Goal: Task Accomplishment & Management: Use online tool/utility

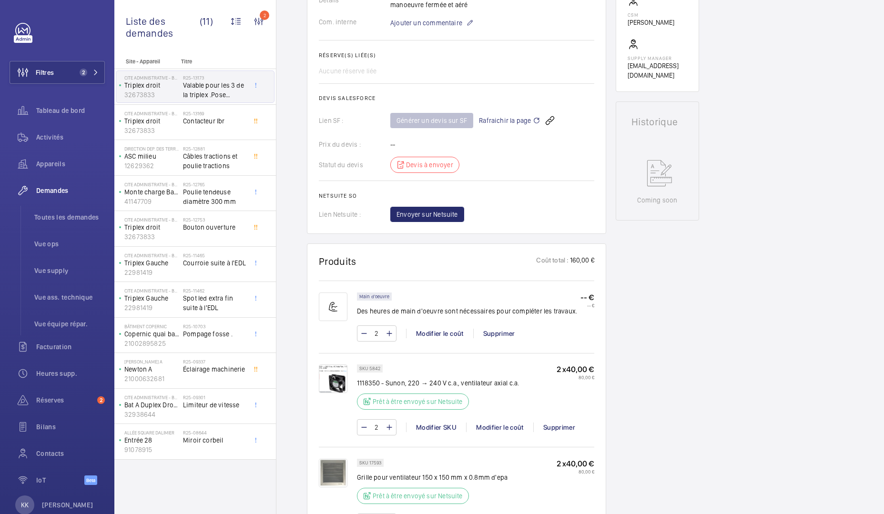
scroll to position [285, 0]
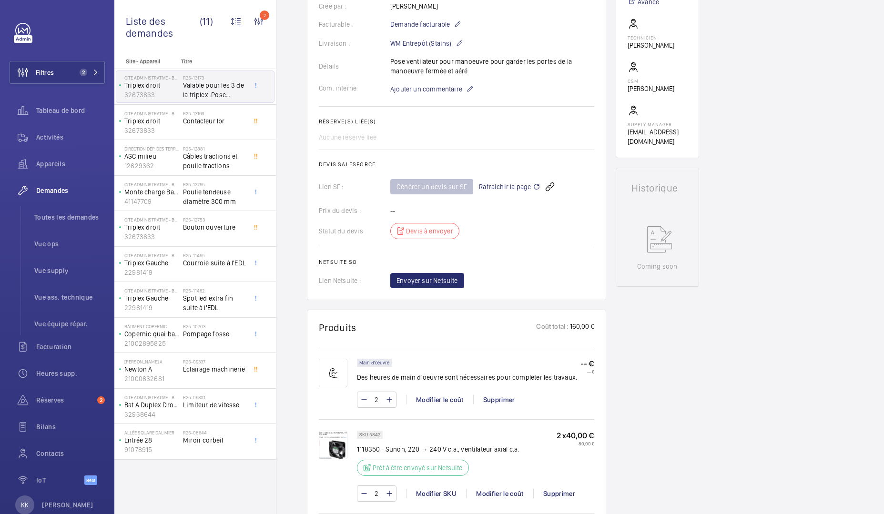
click at [499, 190] on span "Rafraichir la page" at bounding box center [509, 186] width 61 height 11
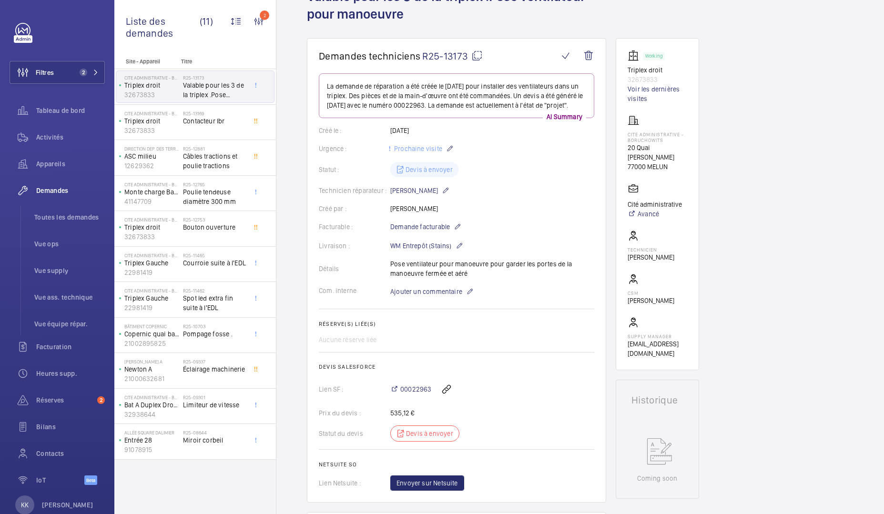
scroll to position [90, 0]
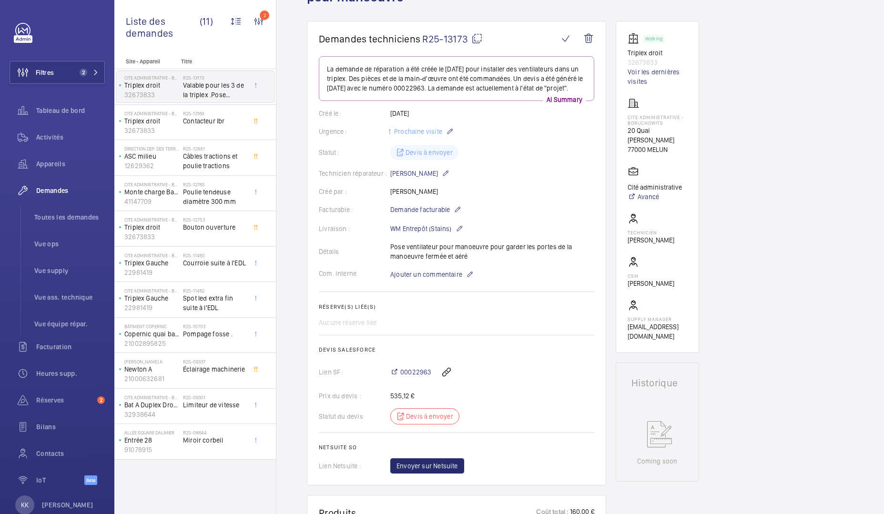
click at [405, 376] on div "00022963" at bounding box center [492, 372] width 204 height 23
click at [405, 377] on span "00022963" at bounding box center [415, 372] width 31 height 10
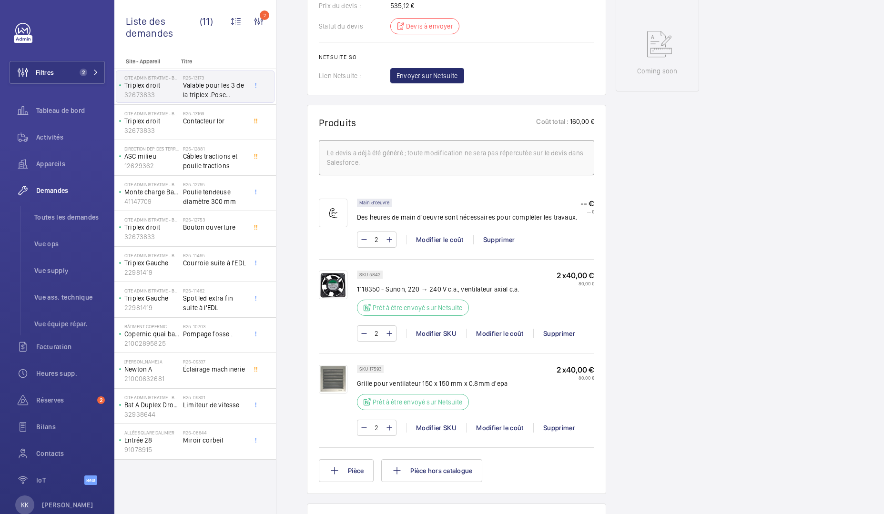
scroll to position [505, 0]
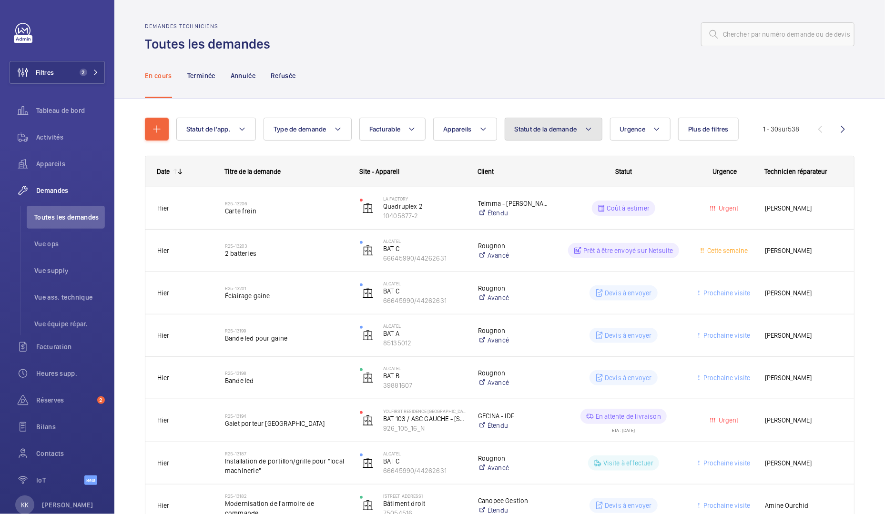
click at [570, 136] on button "Statut de la demande" at bounding box center [554, 129] width 98 height 23
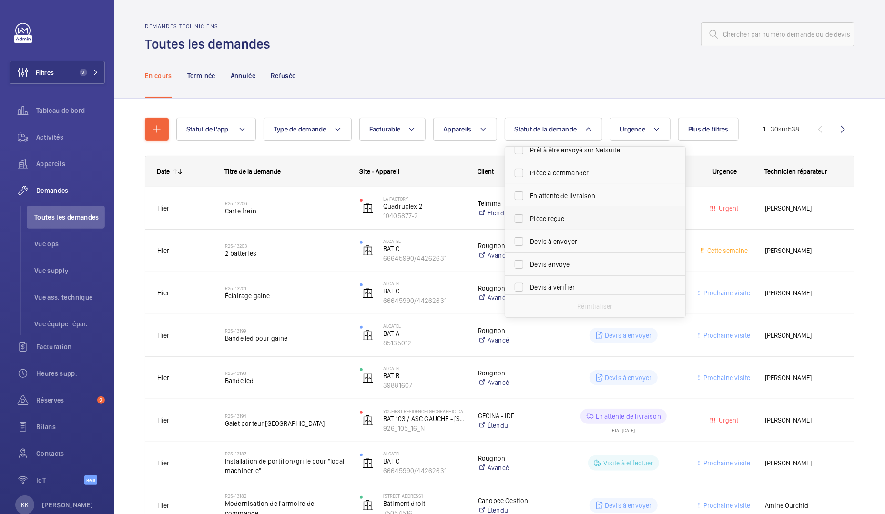
scroll to position [81, 0]
click at [535, 233] on span "Devis à envoyer" at bounding box center [595, 237] width 131 height 10
click at [529, 233] on input "Devis à envoyer" at bounding box center [518, 236] width 19 height 19
checkbox input "true"
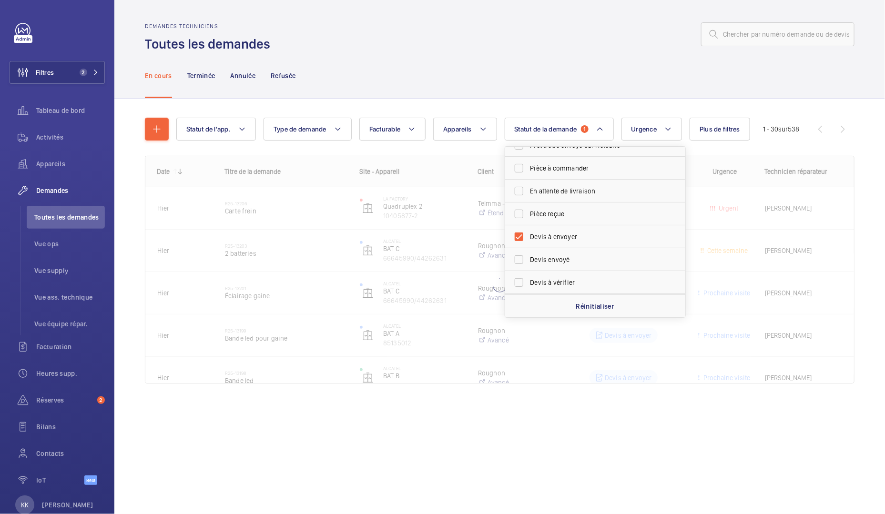
click at [600, 68] on div "En cours Terminée Annulée Refusée" at bounding box center [500, 75] width 710 height 45
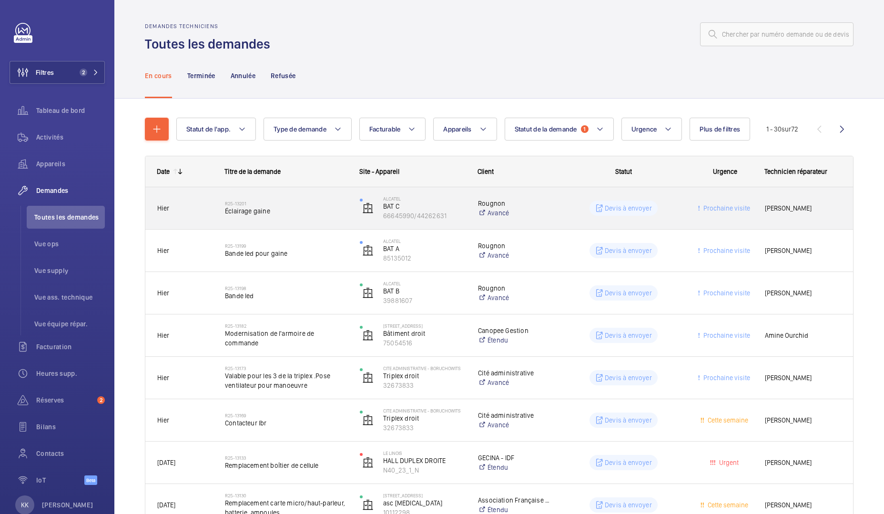
click at [275, 208] on span "Éclairage gaine" at bounding box center [286, 211] width 122 height 10
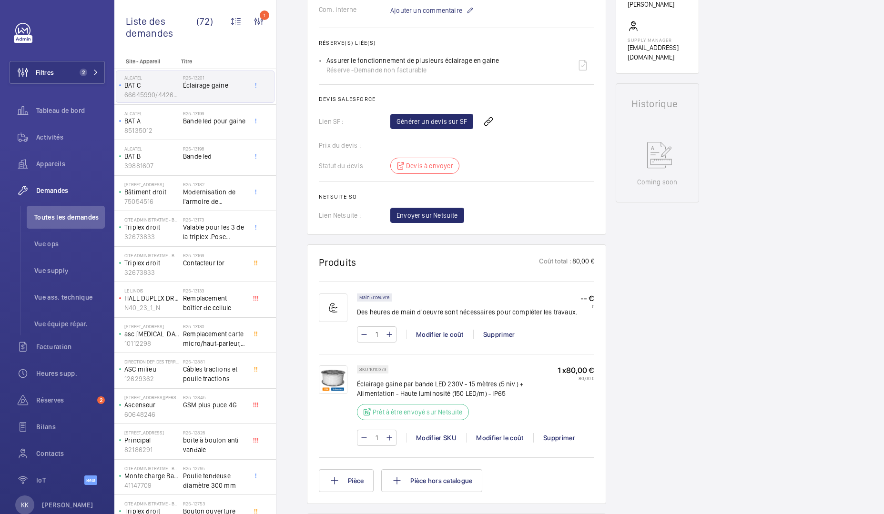
scroll to position [357, 0]
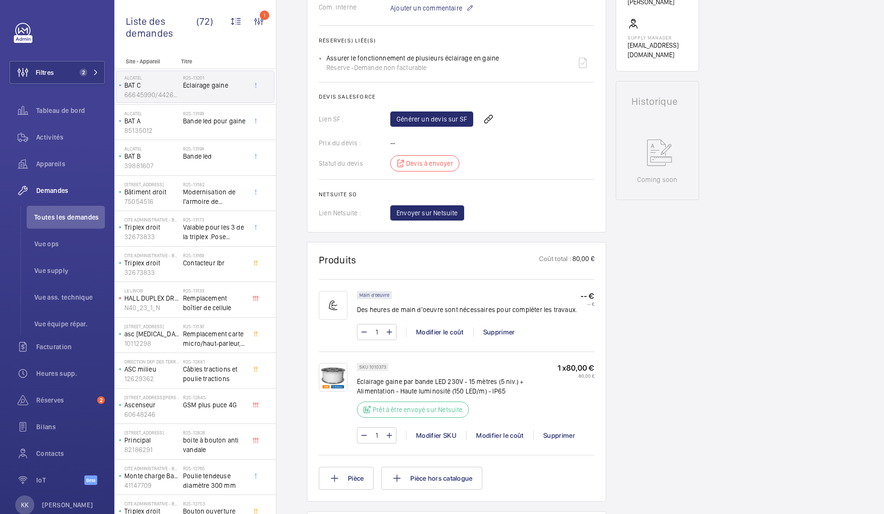
click at [441, 249] on wm-front-card "Produits Coût total : 80,00 € Main d'oeuvre Des heures de main d'oeuvre sont né…" at bounding box center [456, 372] width 299 height 260
click at [441, 125] on link "Générer un devis sur SF" at bounding box center [431, 119] width 83 height 15
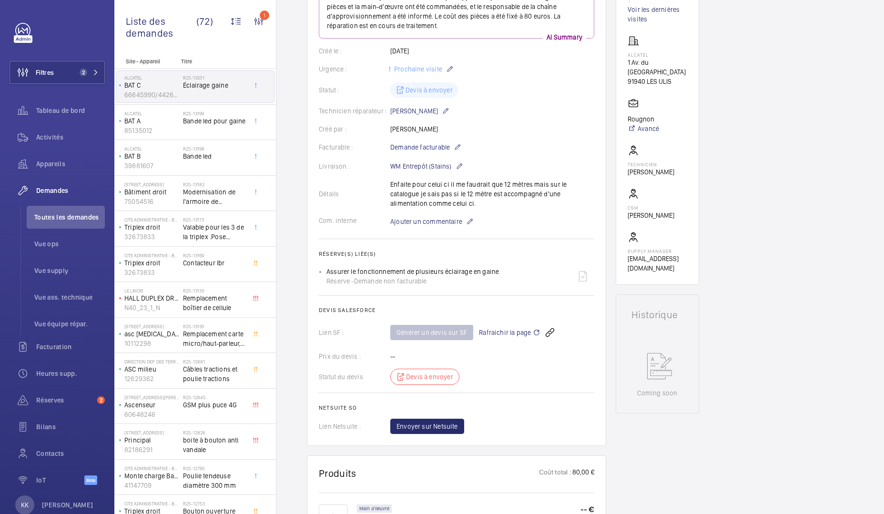
scroll to position [0, 0]
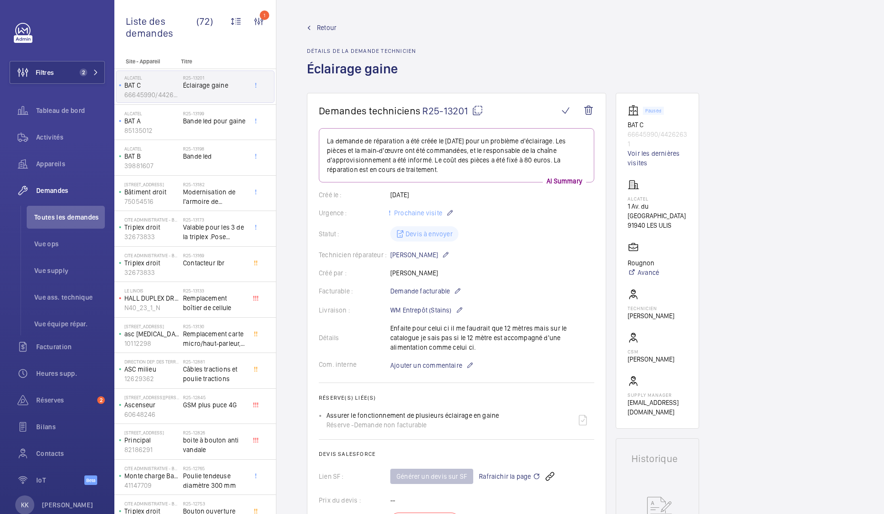
click at [327, 30] on span "Retour" at bounding box center [327, 28] width 20 height 10
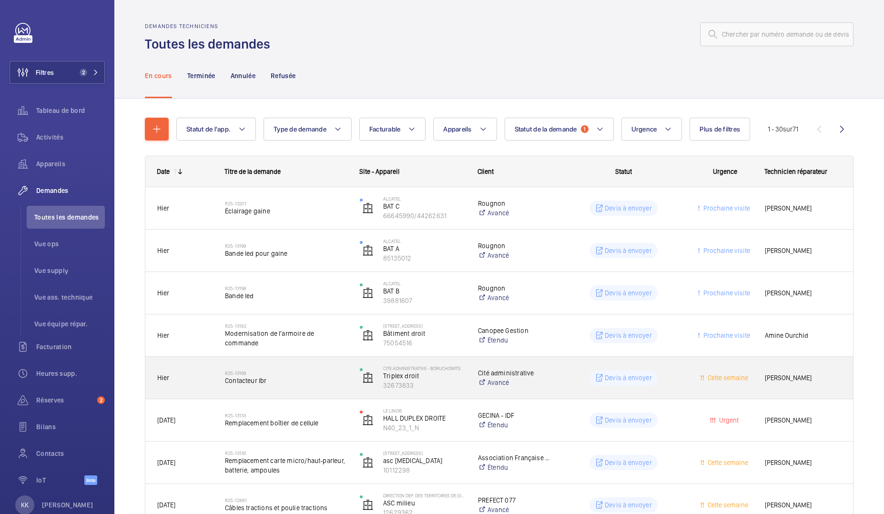
click at [308, 384] on span "Contacteur lbr" at bounding box center [286, 381] width 122 height 10
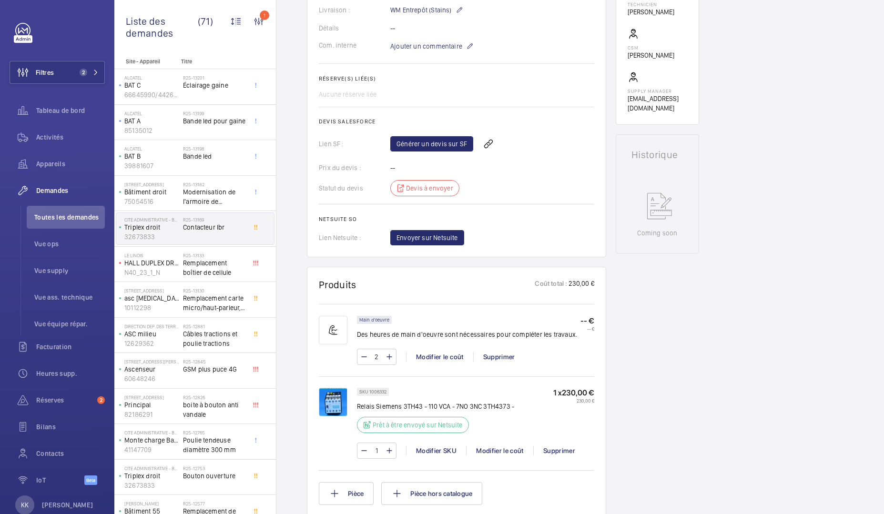
scroll to position [308, 0]
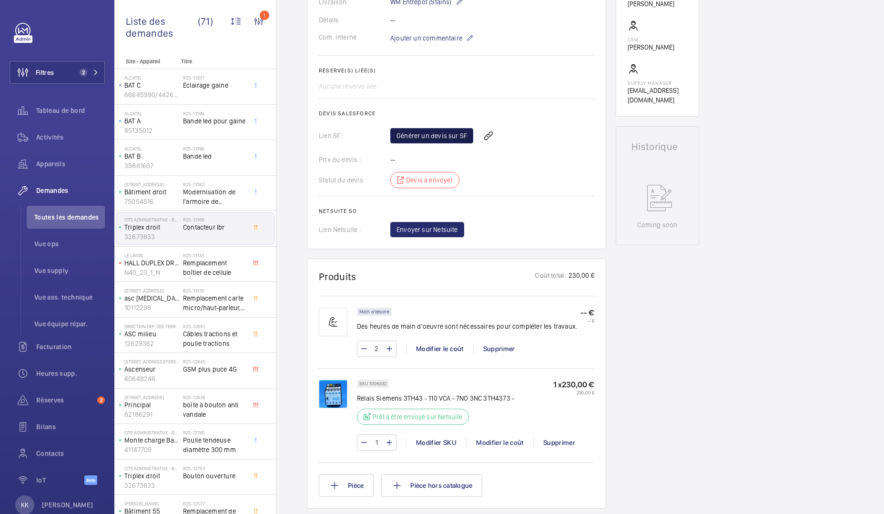
click at [417, 131] on link "Générer un devis sur SF" at bounding box center [431, 135] width 83 height 15
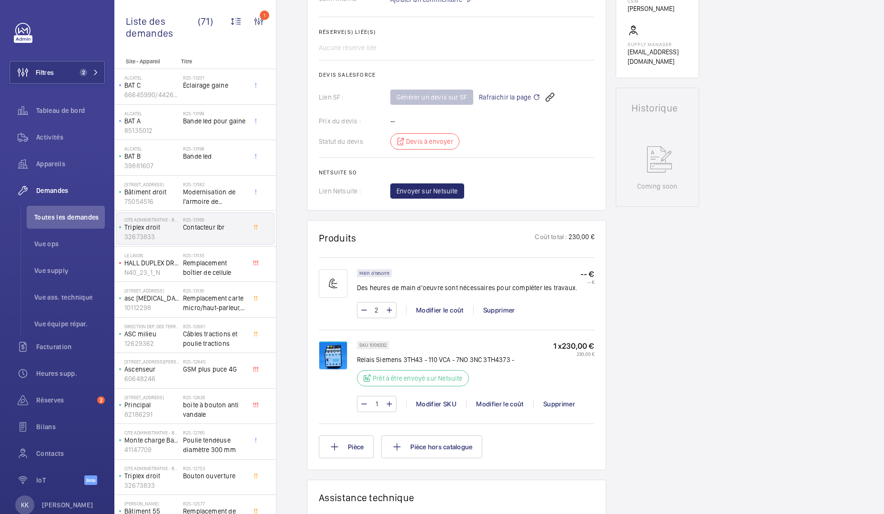
scroll to position [377, 0]
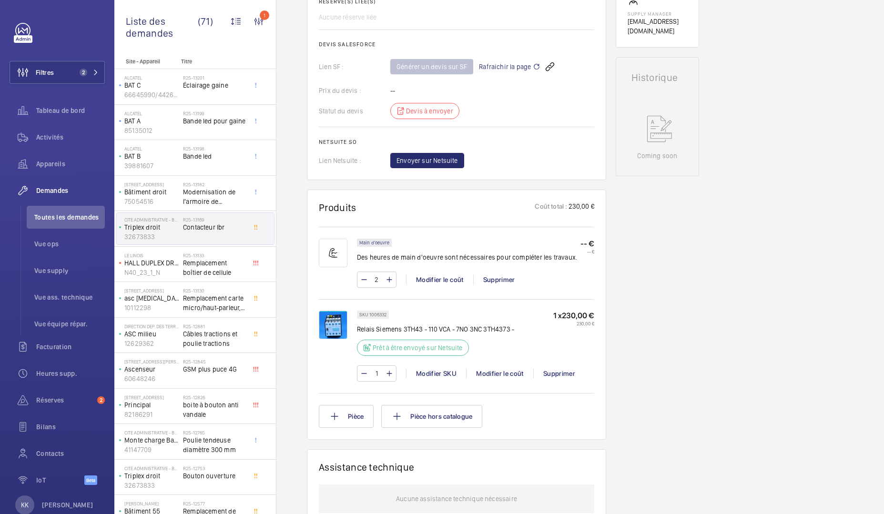
click at [358, 314] on div "SKU 1006332" at bounding box center [373, 315] width 32 height 8
click at [341, 314] on img at bounding box center [333, 325] width 29 height 29
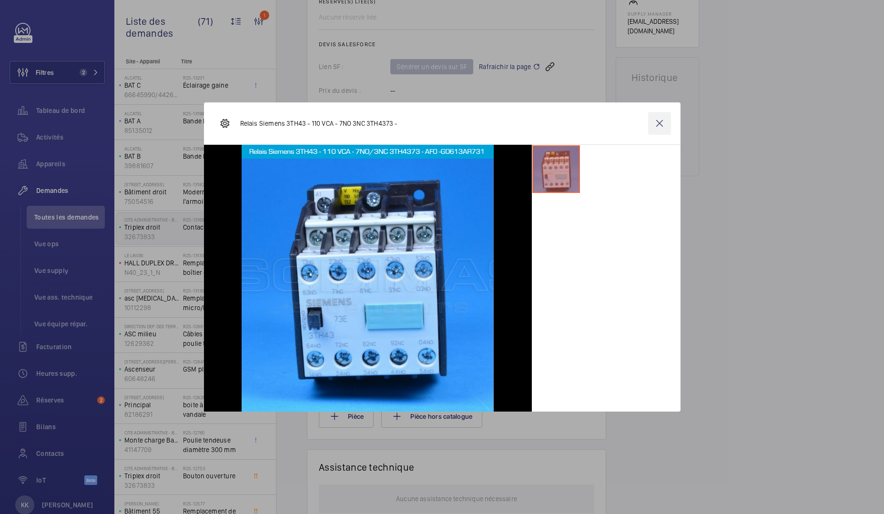
click at [665, 120] on wm-front-icon-button at bounding box center [659, 123] width 23 height 23
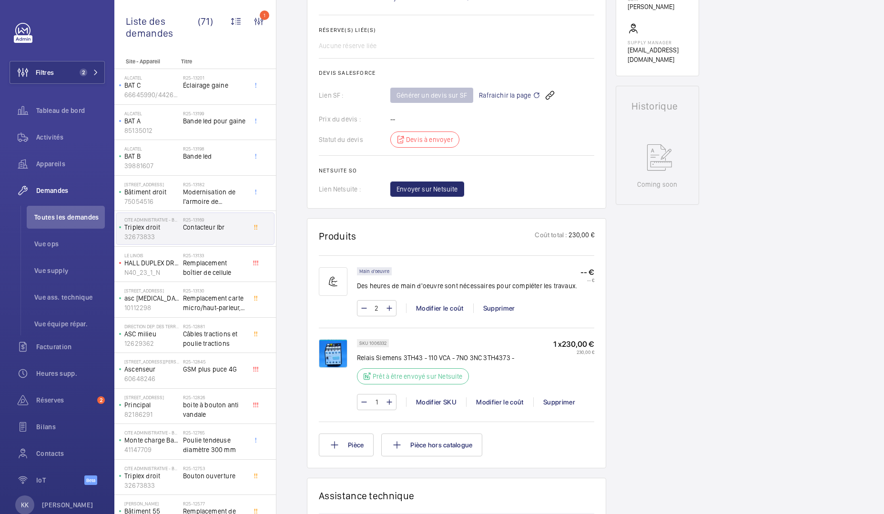
scroll to position [24, 0]
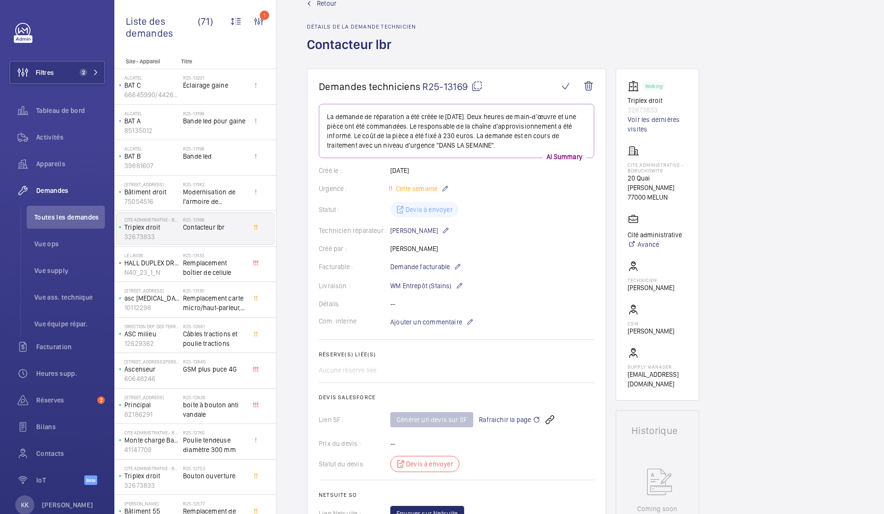
click at [320, 1] on span "Retour" at bounding box center [327, 4] width 20 height 10
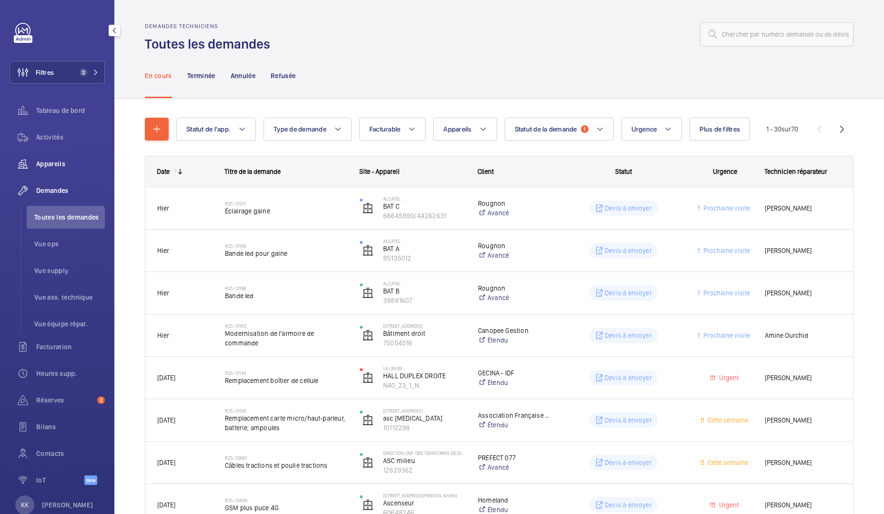
click at [52, 164] on span "Appareils" at bounding box center [70, 164] width 69 height 10
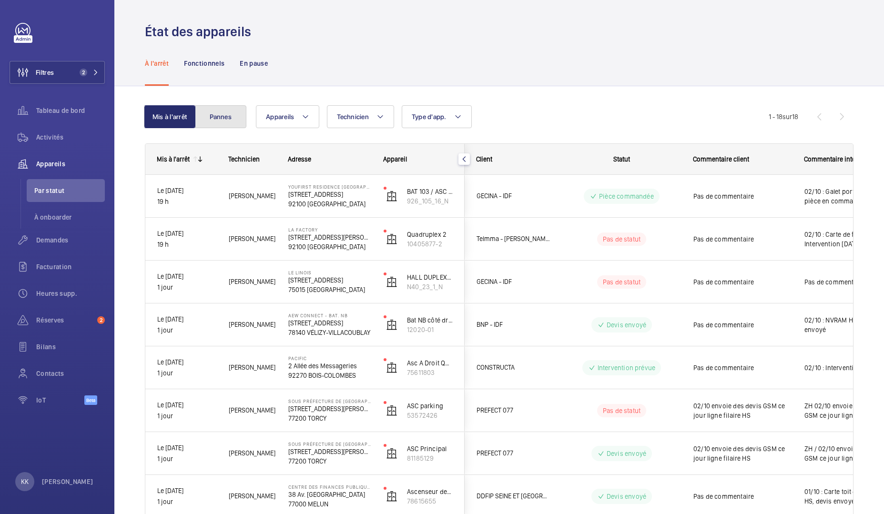
click at [234, 125] on button "Pannes" at bounding box center [220, 116] width 51 height 23
